Goal: Find specific page/section: Find specific page/section

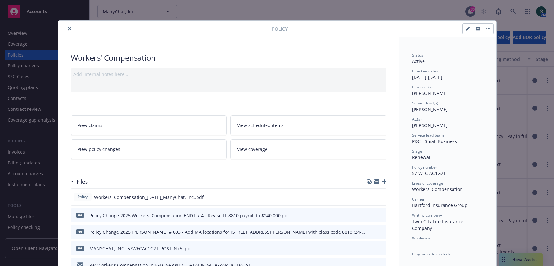
scroll to position [2, 0]
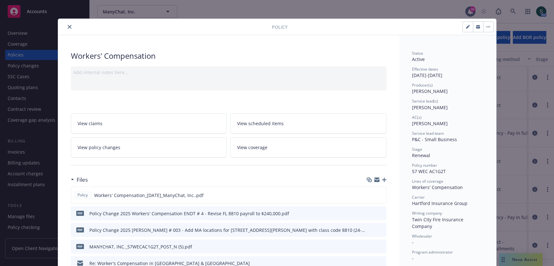
click at [70, 25] on icon "close" at bounding box center [70, 27] width 4 height 4
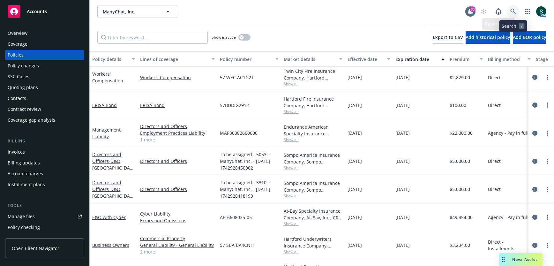
click at [517, 11] on link at bounding box center [513, 11] width 13 height 13
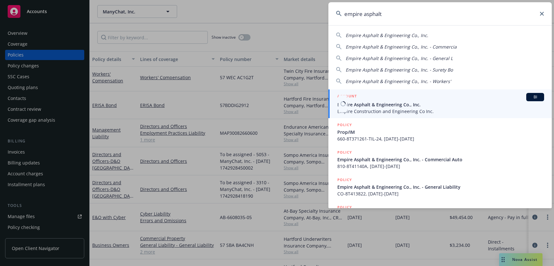
type input "empire asphalt"
click at [361, 108] on span "Empire Construction and Engineering Co Inc." at bounding box center [440, 111] width 207 height 7
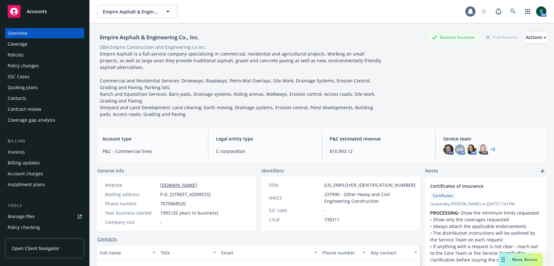
click at [42, 55] on div "Policies" at bounding box center [45, 55] width 74 height 10
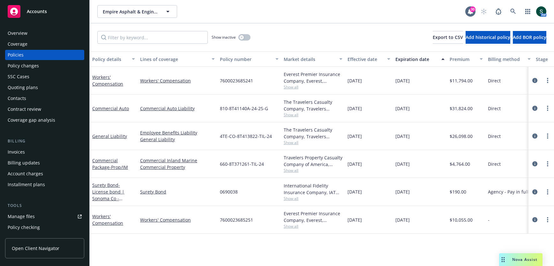
click at [288, 85] on span "Show all" at bounding box center [313, 86] width 59 height 5
click at [270, 78] on div "7600023685241" at bounding box center [249, 81] width 64 height 28
click at [288, 223] on span "Show all" at bounding box center [313, 225] width 59 height 5
click at [279, 26] on div "Show inactive Export to CSV Add historical policy Add BOR policy" at bounding box center [322, 37] width 464 height 28
